Goal: Task Accomplishment & Management: Use online tool/utility

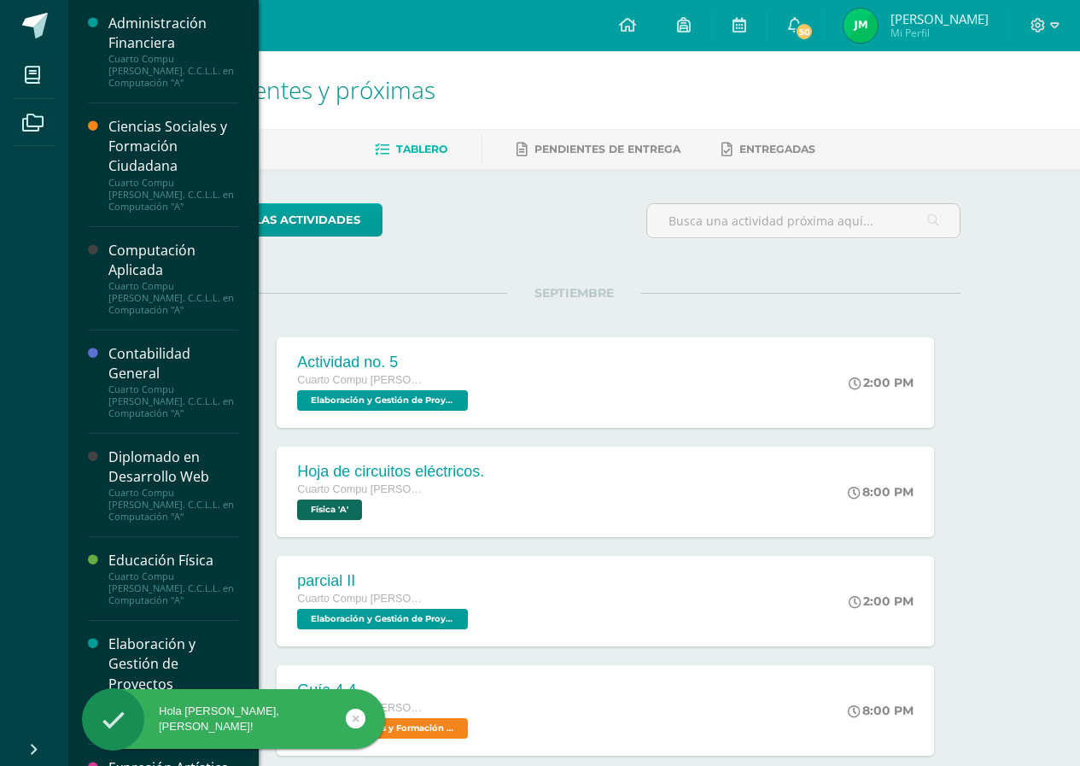
click at [179, 277] on div "Computación Aplicada" at bounding box center [173, 260] width 130 height 39
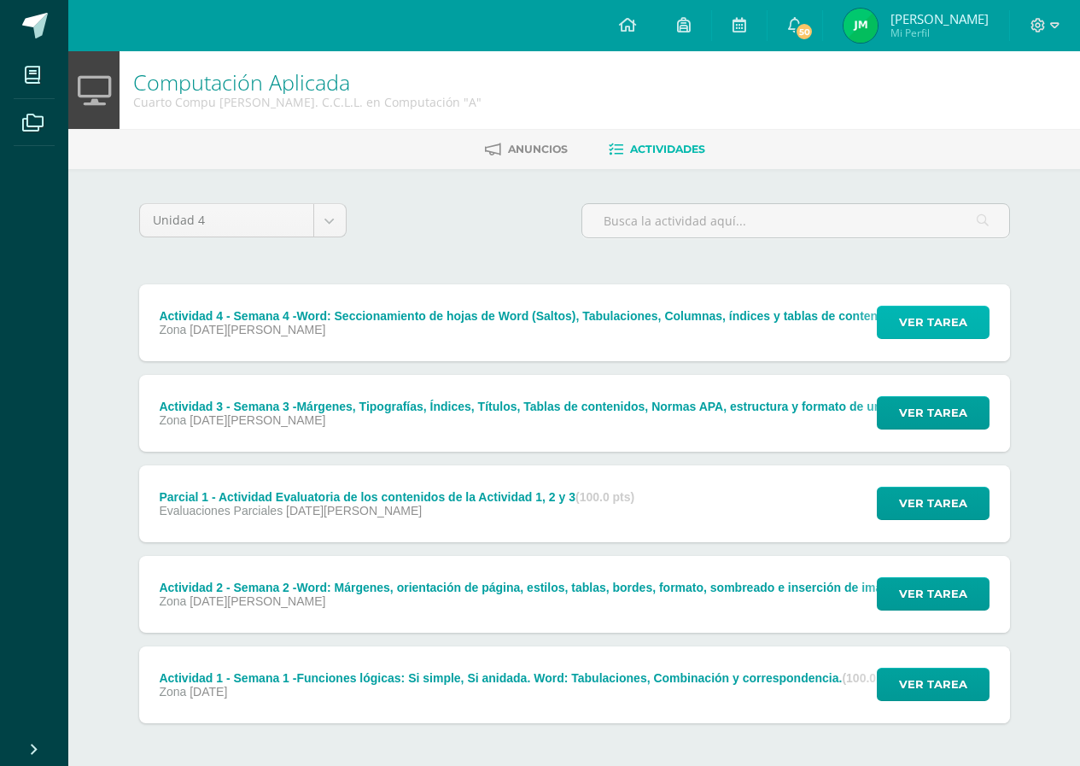
click at [968, 320] on button "Ver tarea" at bounding box center [933, 322] width 113 height 33
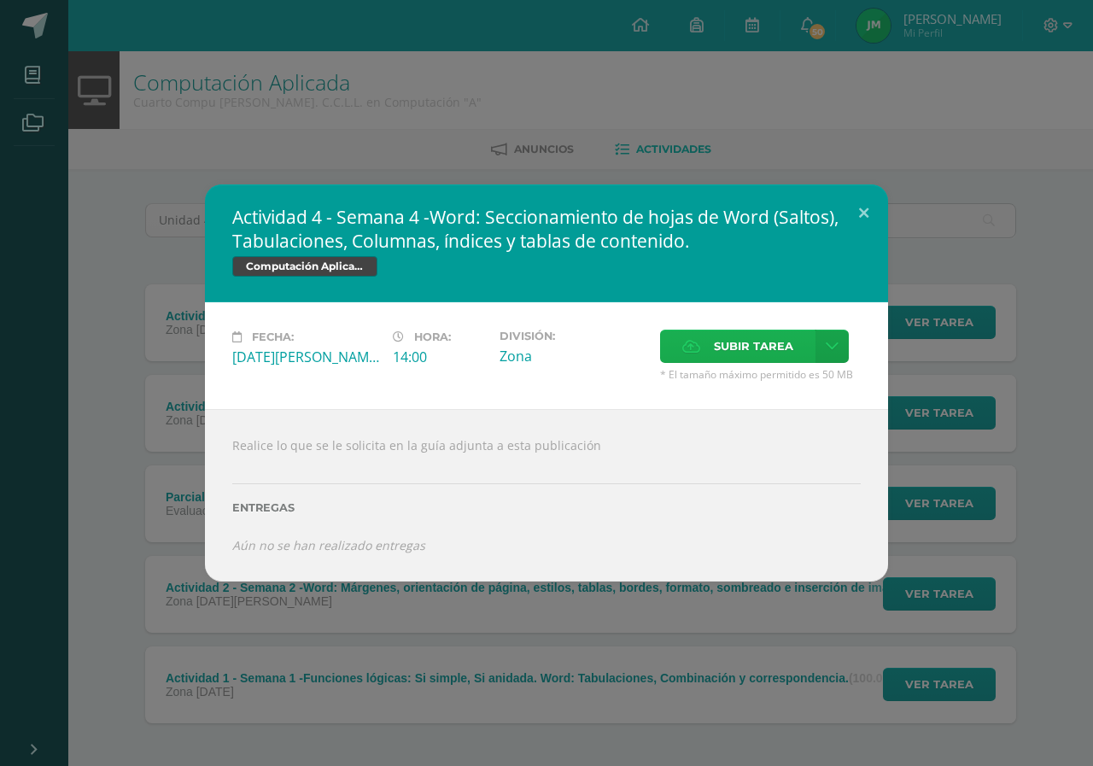
click at [776, 351] on span "Subir tarea" at bounding box center [753, 347] width 79 height 32
click at [0, 0] on input "Subir tarea" at bounding box center [0, 0] width 0 height 0
